Goal: Navigation & Orientation: Find specific page/section

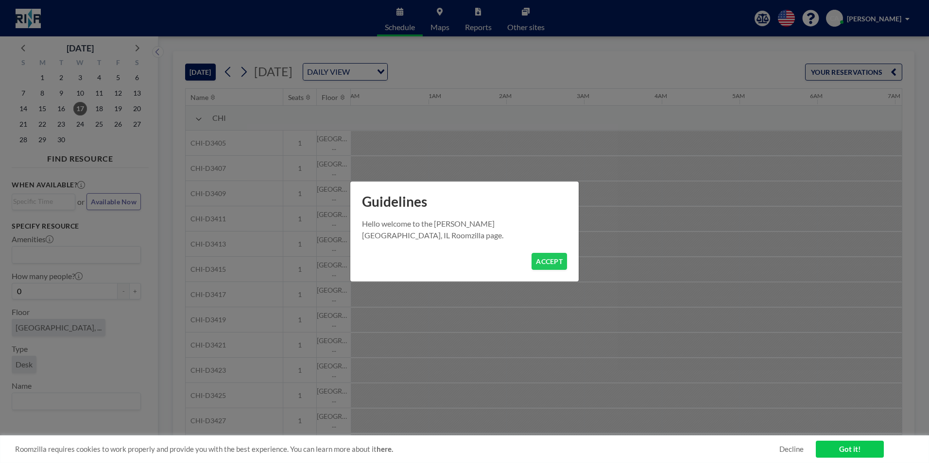
scroll to position [0, 544]
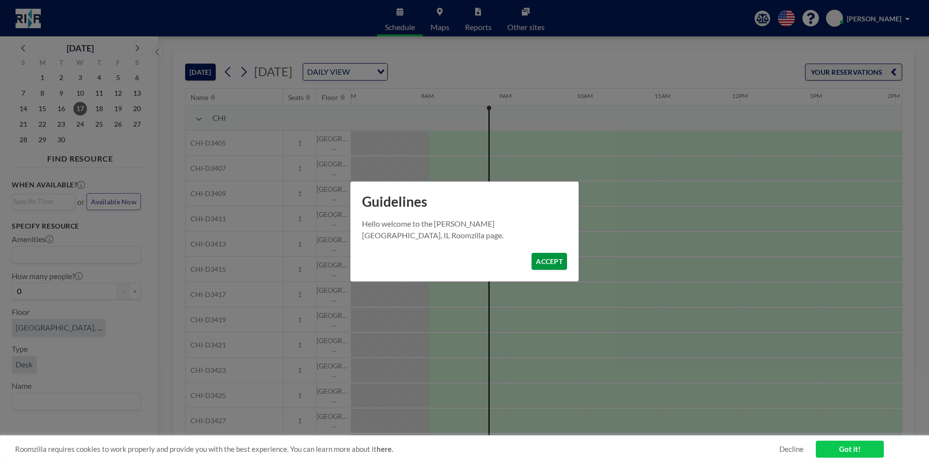
click at [552, 262] on button "ACCEPT" at bounding box center [548, 261] width 35 height 17
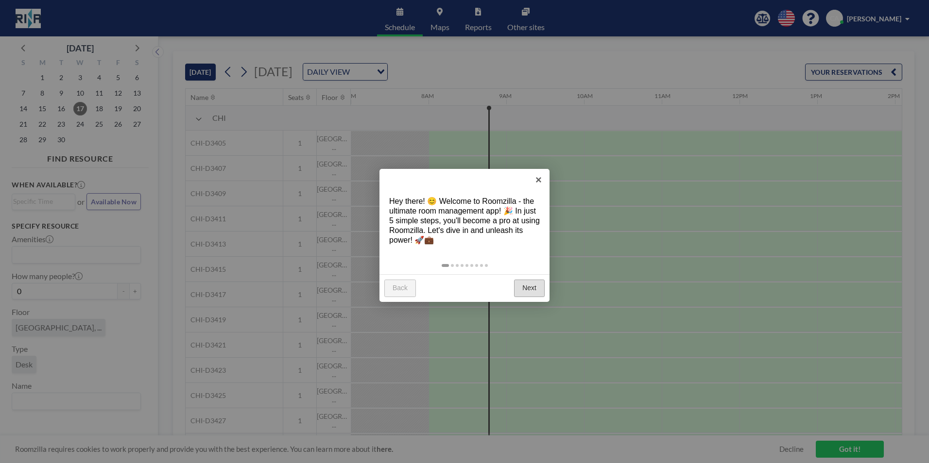
click at [533, 285] on link "Next" at bounding box center [529, 288] width 31 height 17
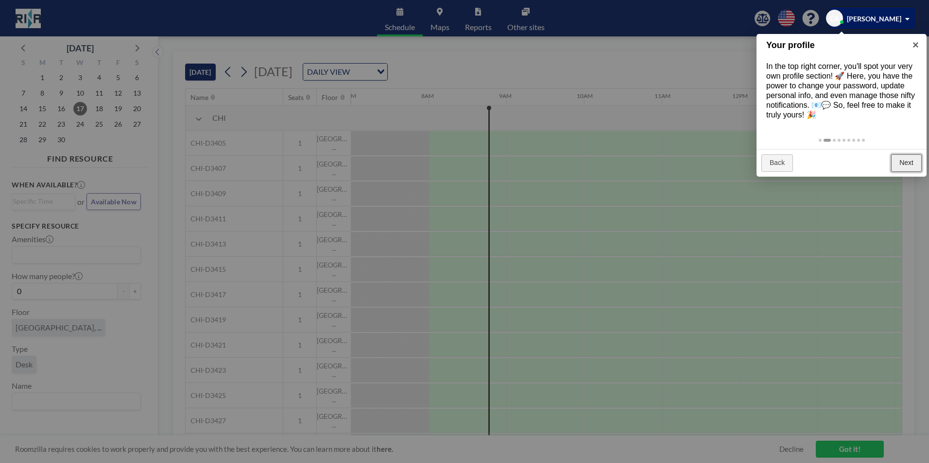
click at [905, 158] on link "Next" at bounding box center [906, 162] width 31 height 17
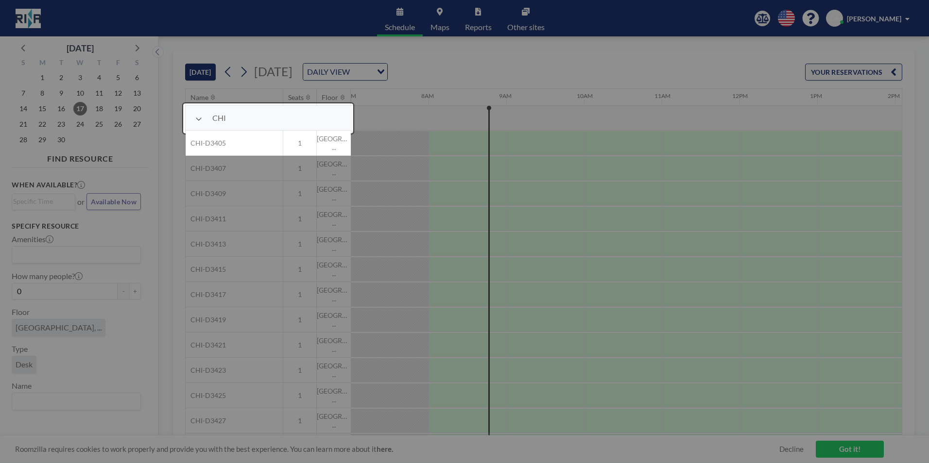
scroll to position [25, 544]
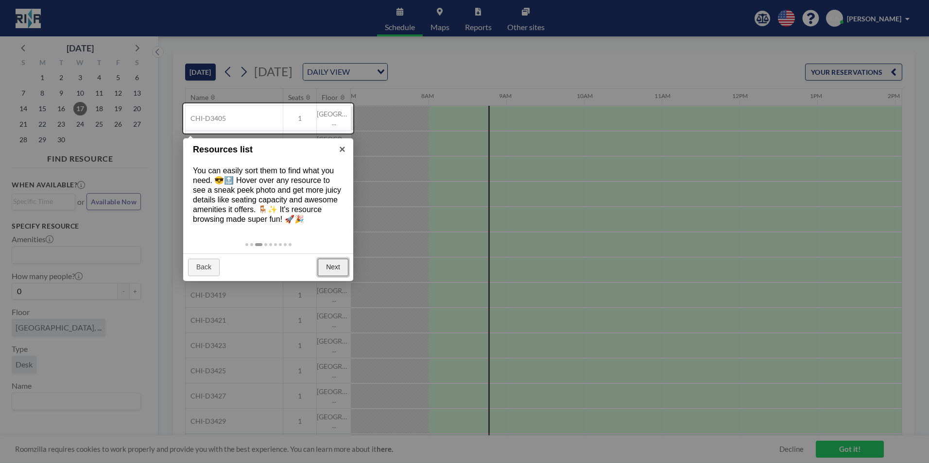
click at [331, 269] on link "Next" at bounding box center [333, 267] width 31 height 17
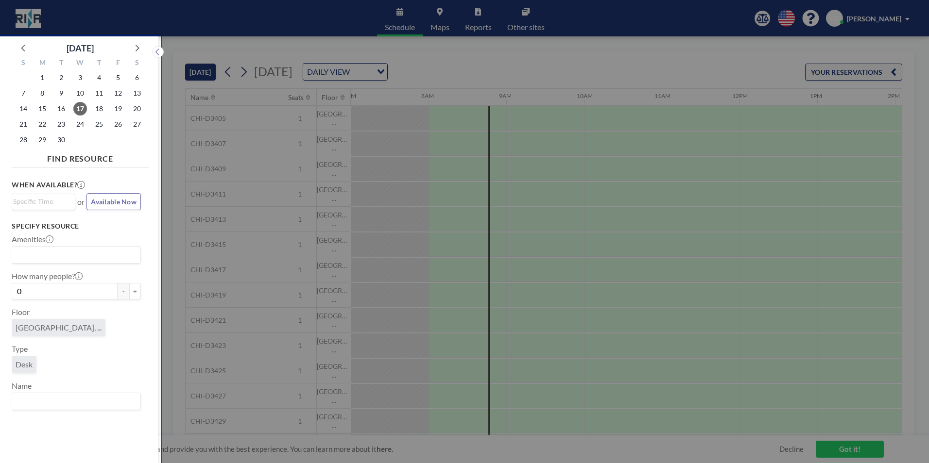
scroll to position [2, 0]
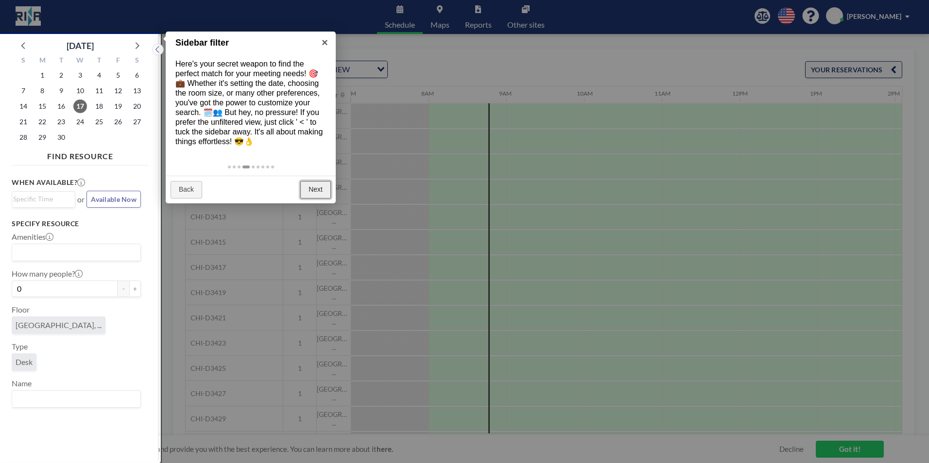
click at [322, 188] on link "Next" at bounding box center [315, 189] width 31 height 17
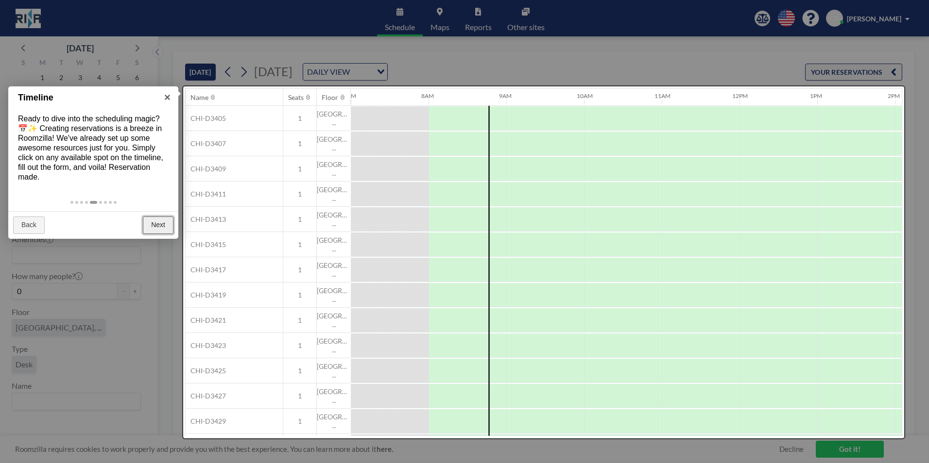
click at [155, 222] on link "Next" at bounding box center [158, 225] width 31 height 17
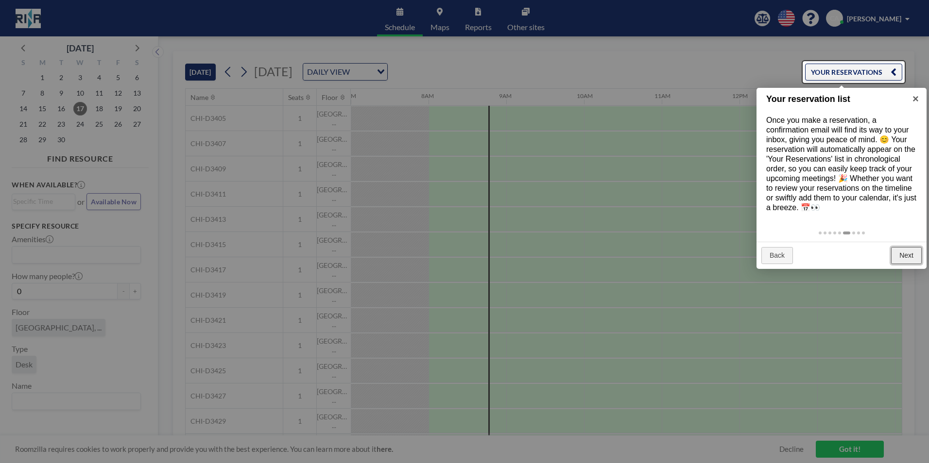
click at [912, 257] on link "Next" at bounding box center [906, 255] width 31 height 17
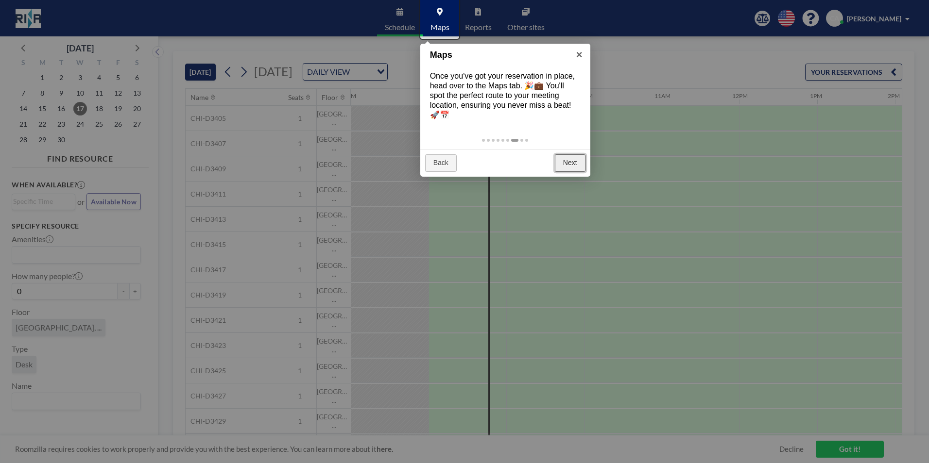
click at [567, 163] on link "Next" at bounding box center [570, 162] width 31 height 17
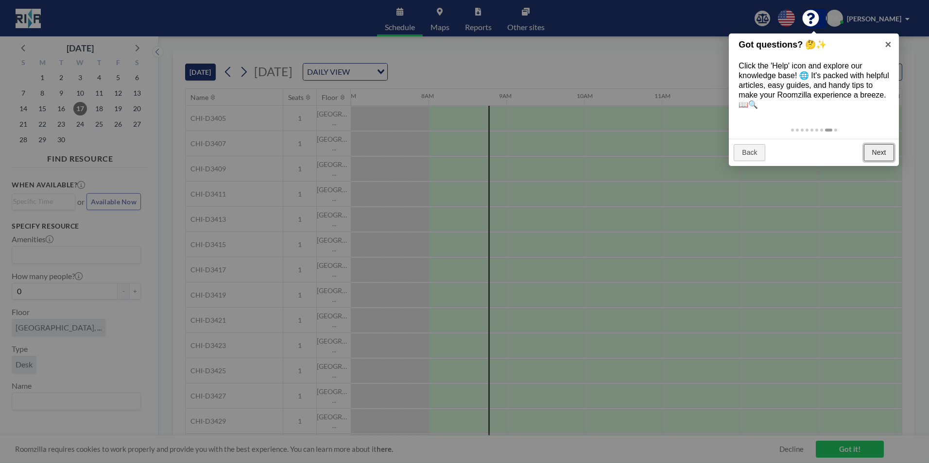
click at [868, 151] on link "Next" at bounding box center [879, 152] width 31 height 17
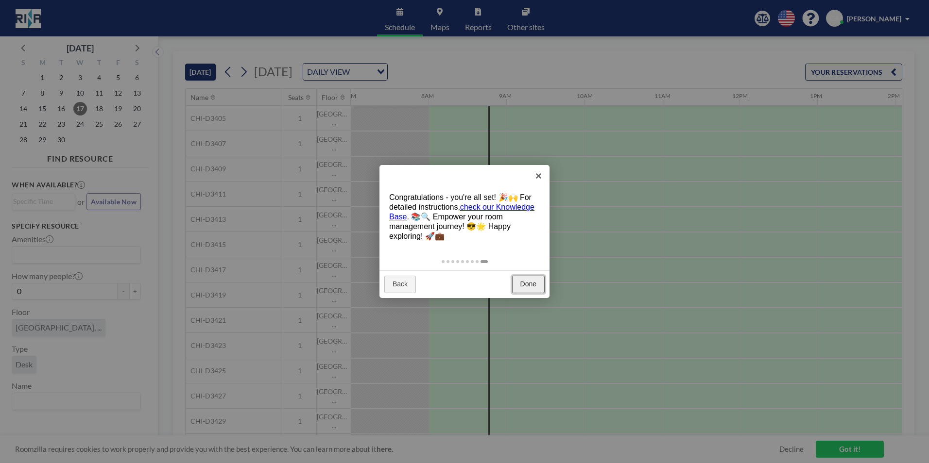
click at [521, 279] on link "Done" at bounding box center [528, 284] width 33 height 17
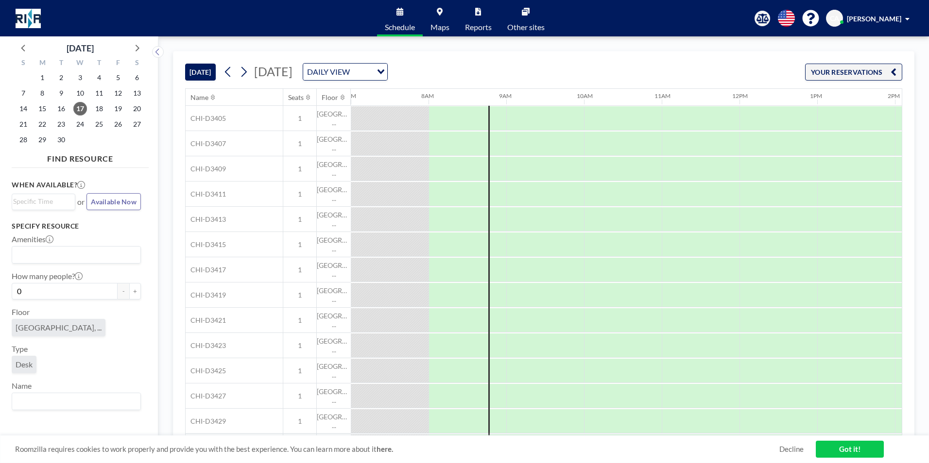
click at [442, 12] on link "Maps" at bounding box center [440, 18] width 34 height 36
